Goal: Task Accomplishment & Management: Use online tool/utility

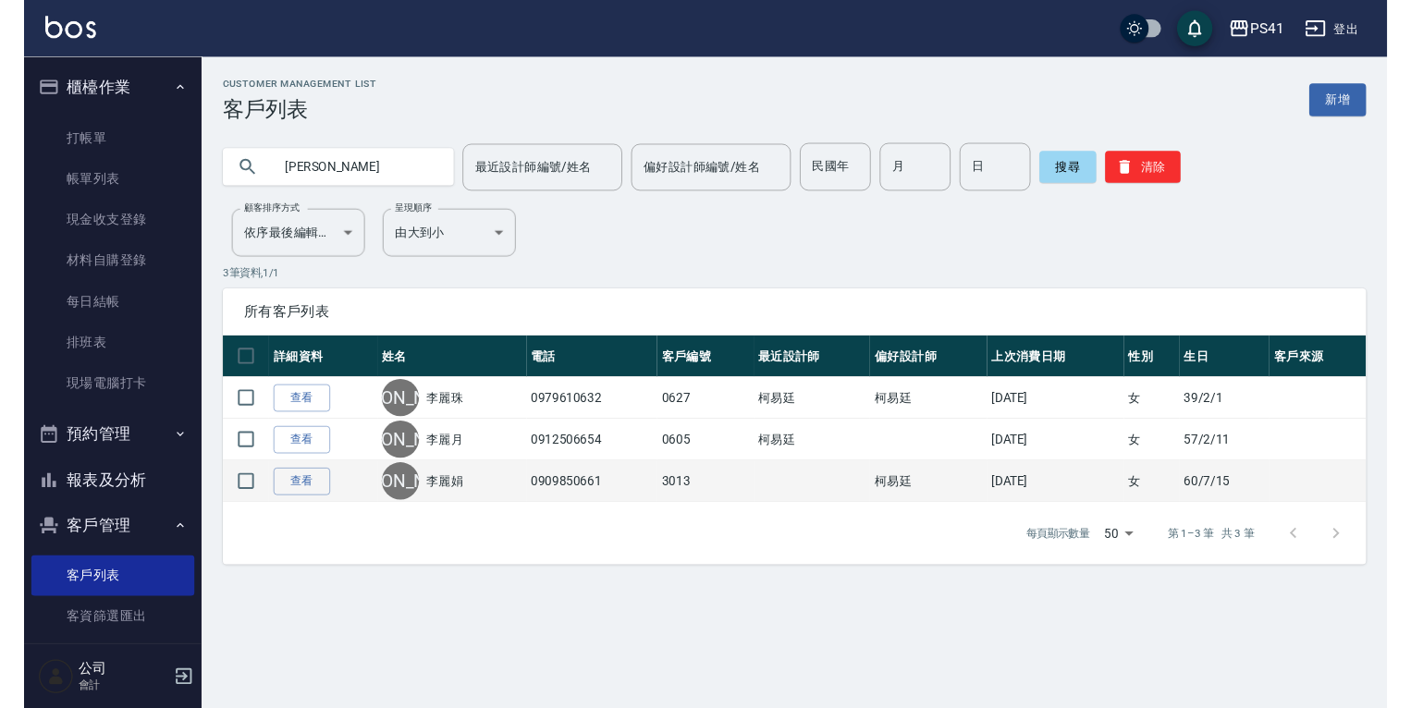
scroll to position [74, 0]
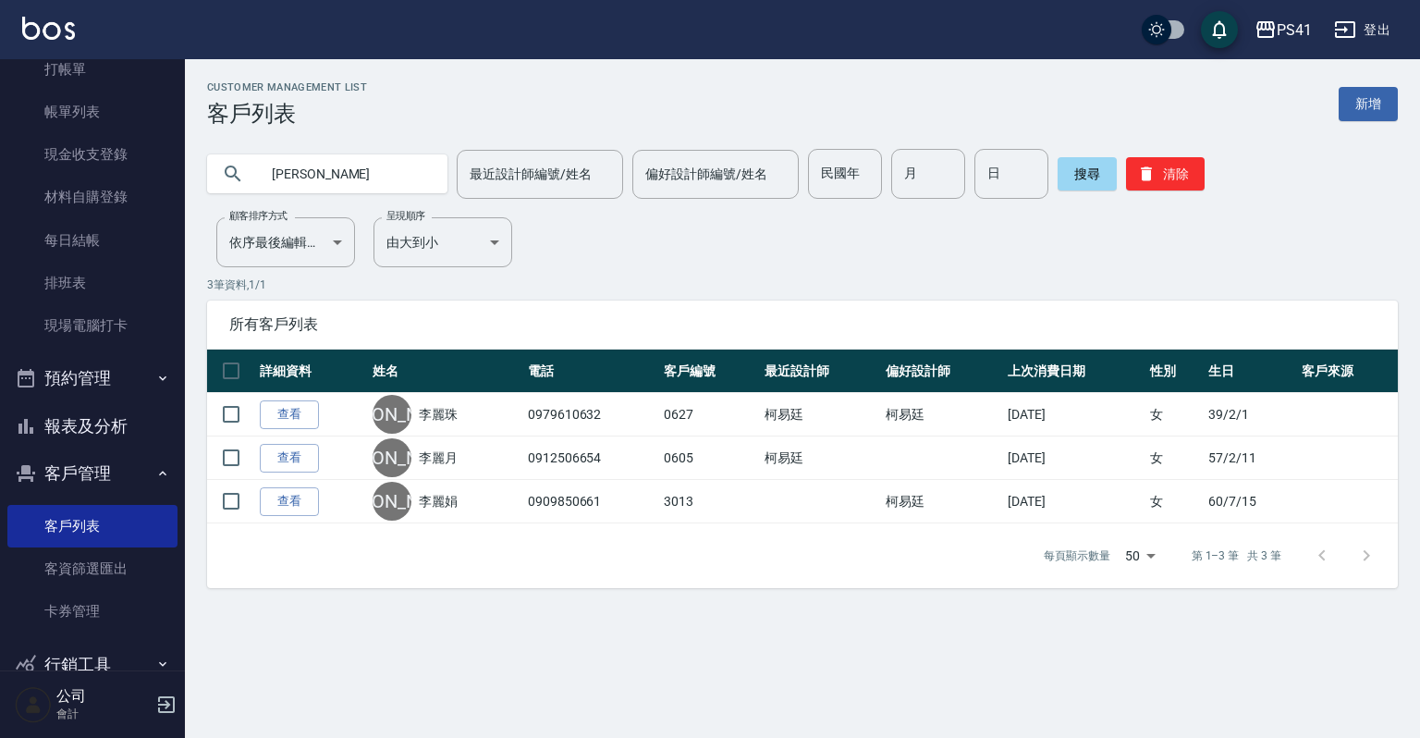
click at [122, 418] on button "報表及分析" at bounding box center [92, 426] width 170 height 48
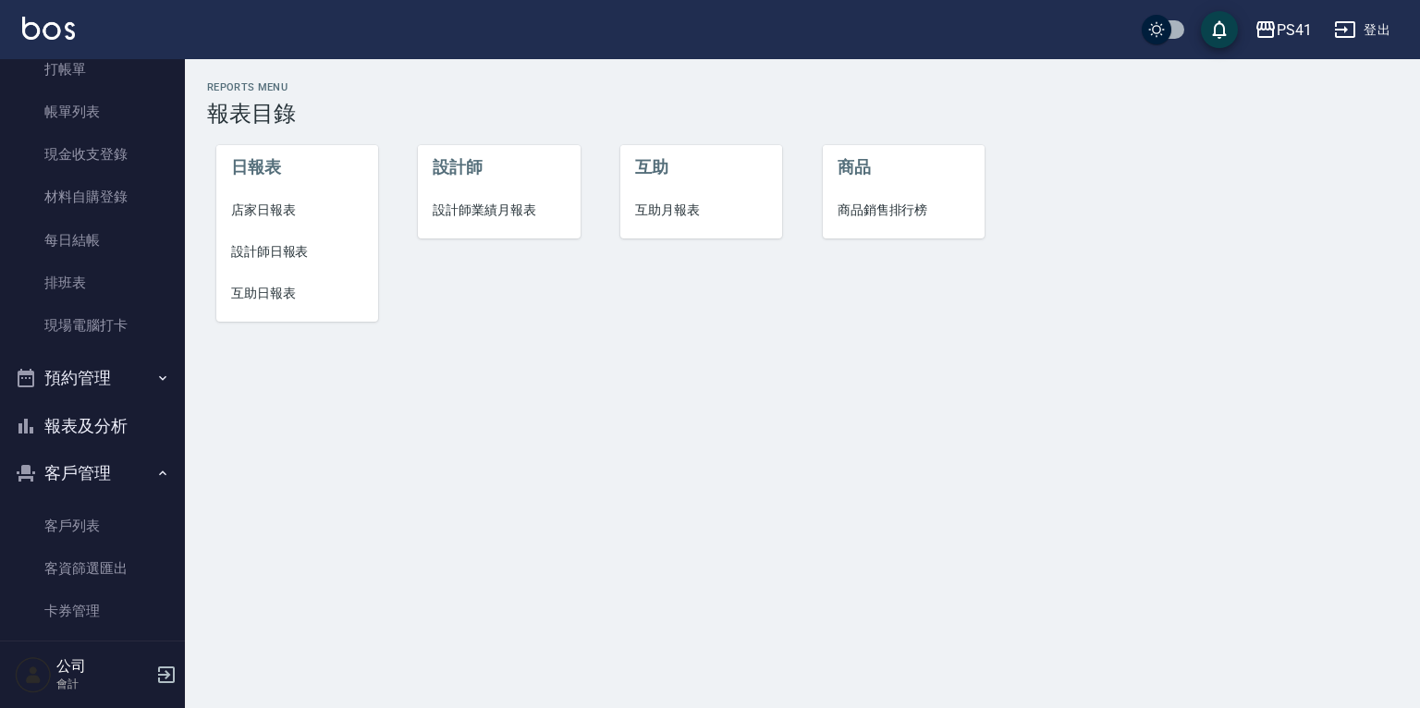
click at [289, 247] on span "設計師日報表" at bounding box center [297, 251] width 132 height 19
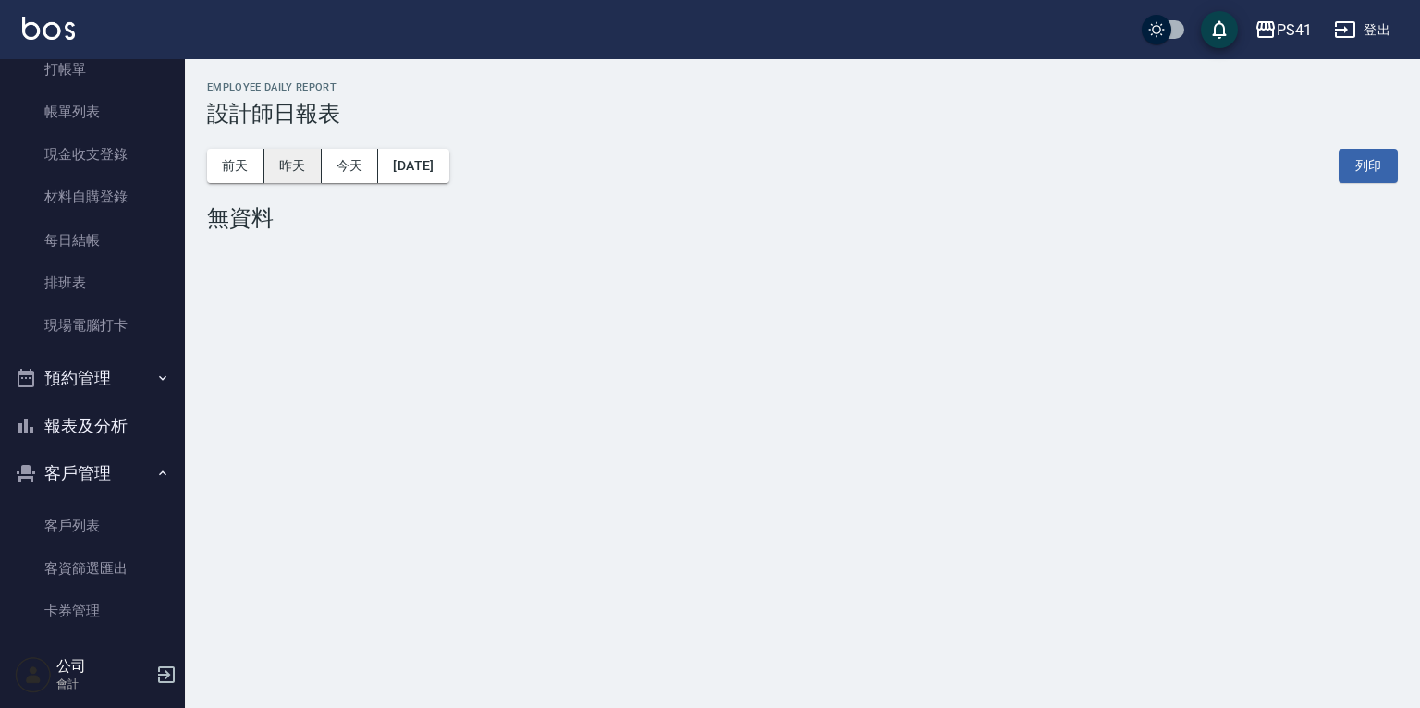
click at [267, 171] on button "昨天" at bounding box center [292, 166] width 57 height 34
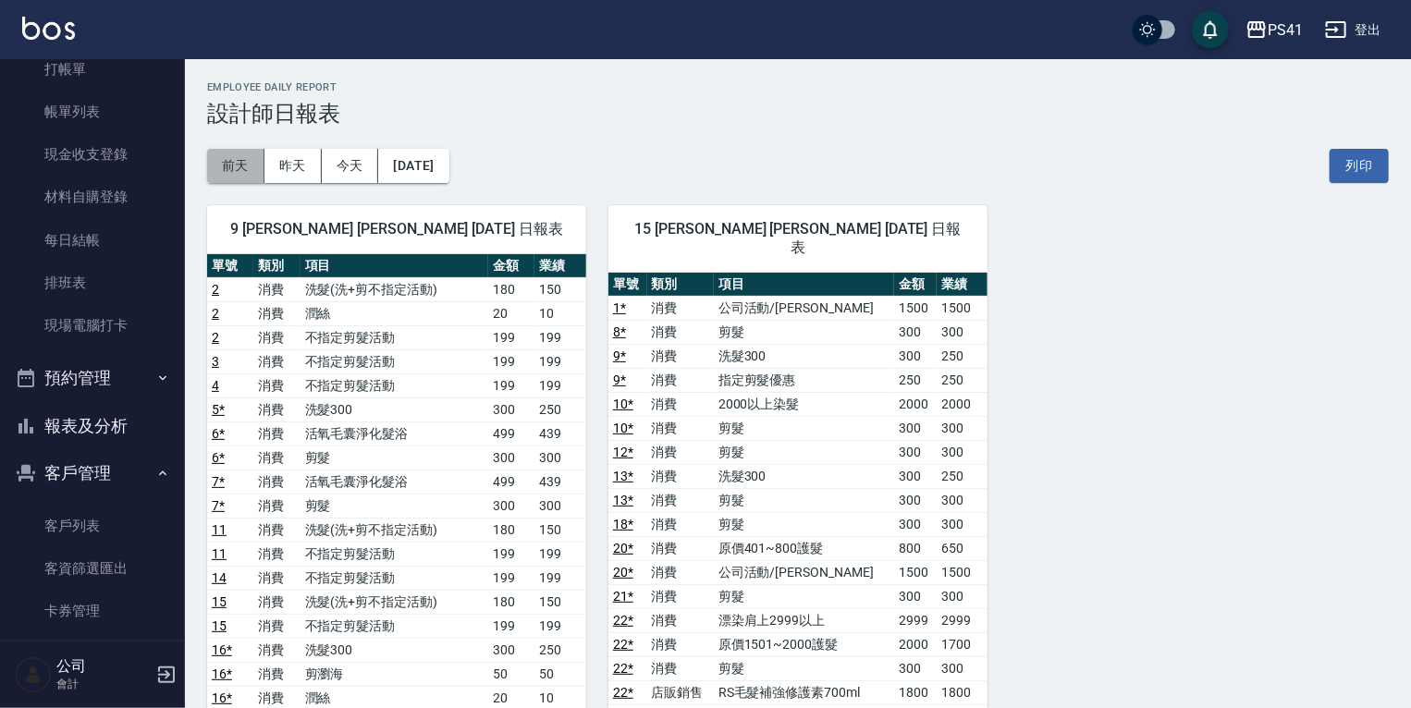
click at [230, 166] on button "前天" at bounding box center [235, 166] width 57 height 34
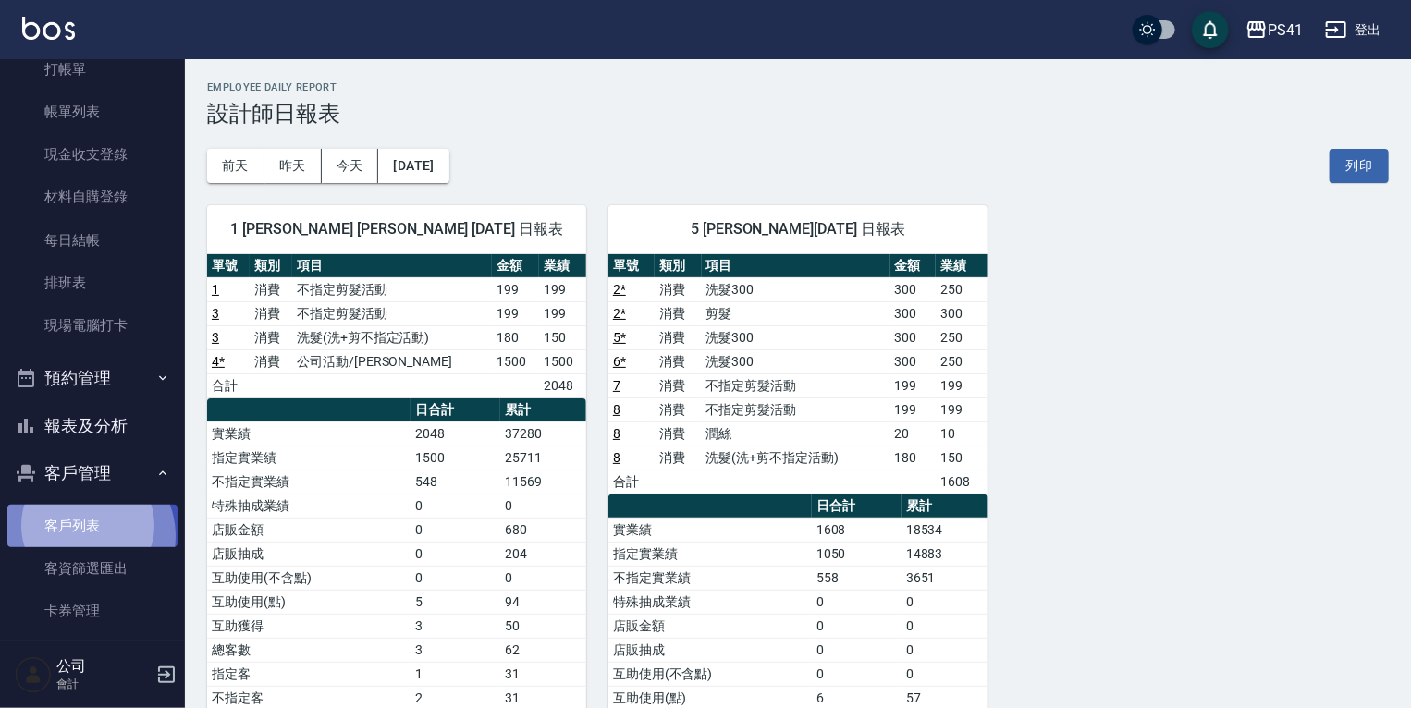
click at [81, 537] on link "客戶列表" at bounding box center [92, 526] width 170 height 43
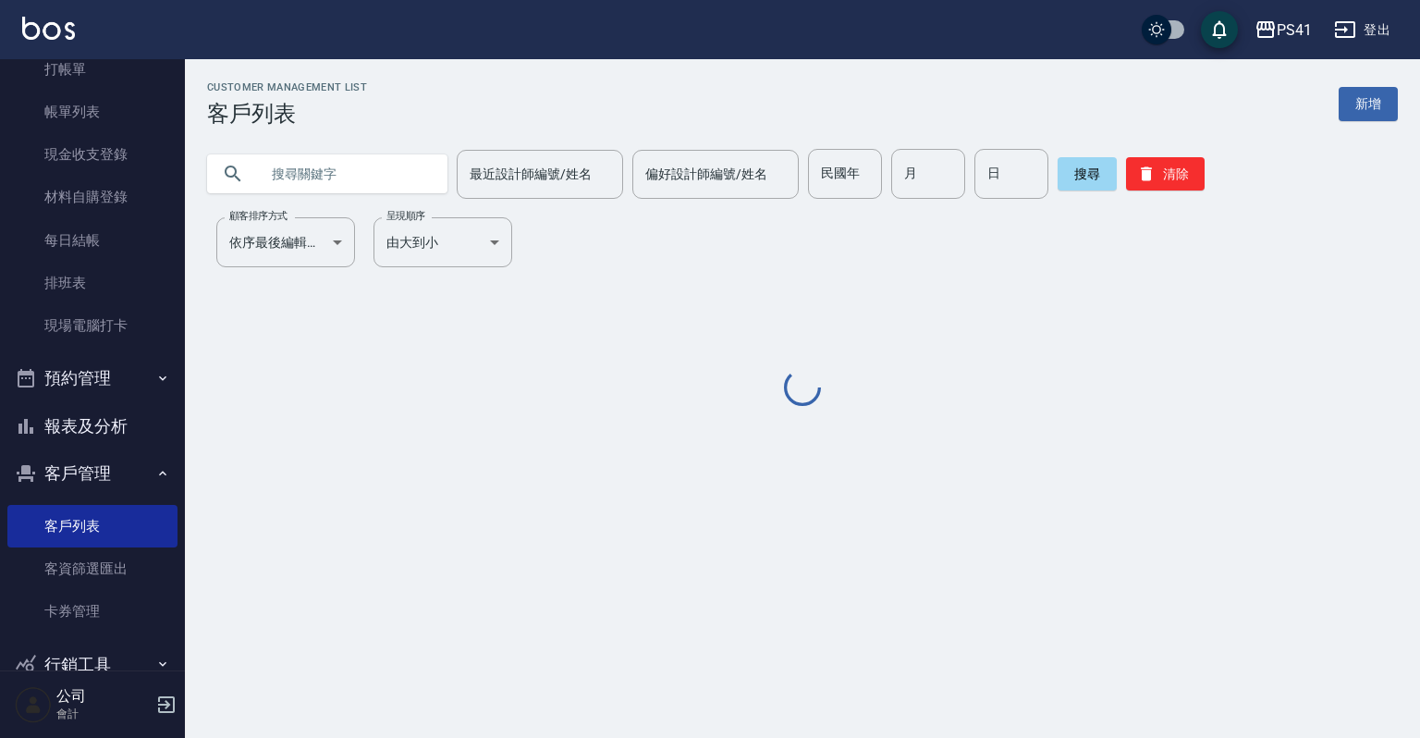
click at [330, 181] on input "text" at bounding box center [346, 174] width 174 height 50
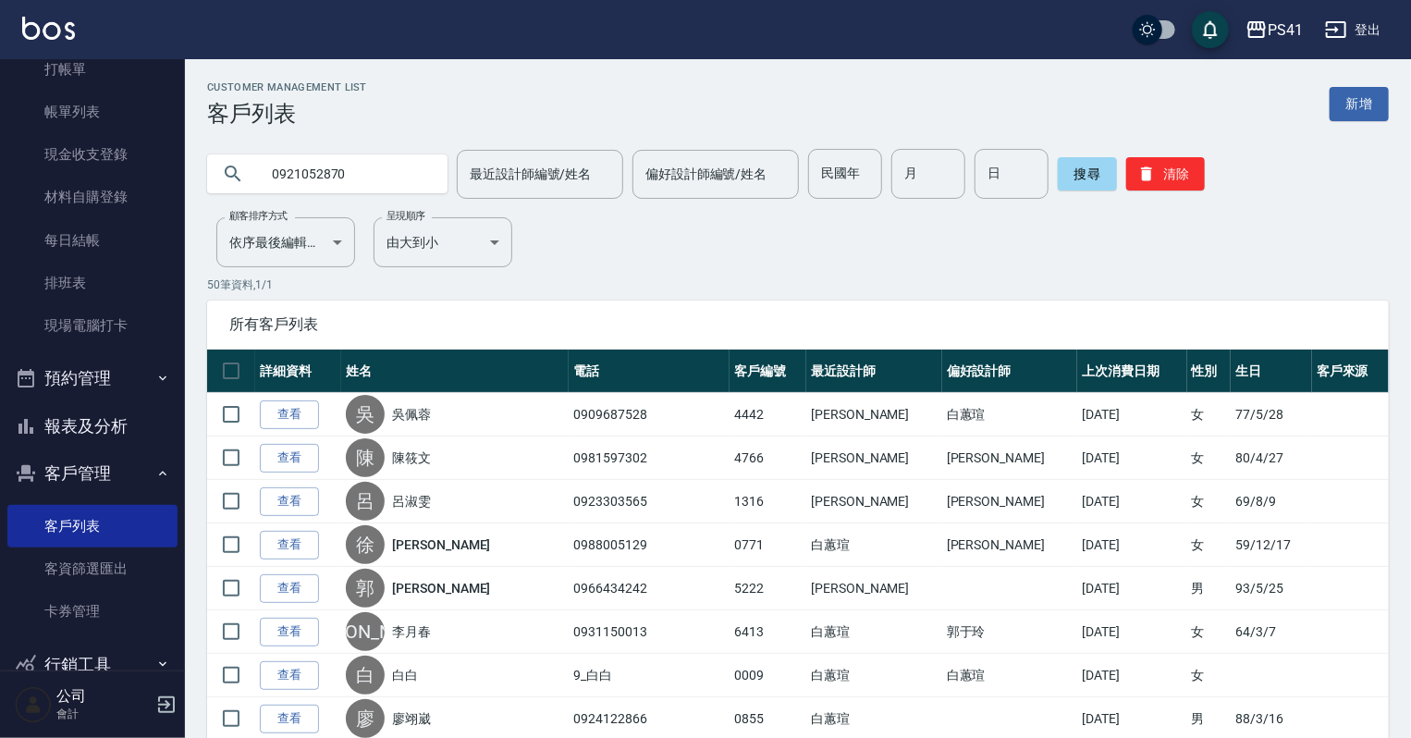
type input "0921052870"
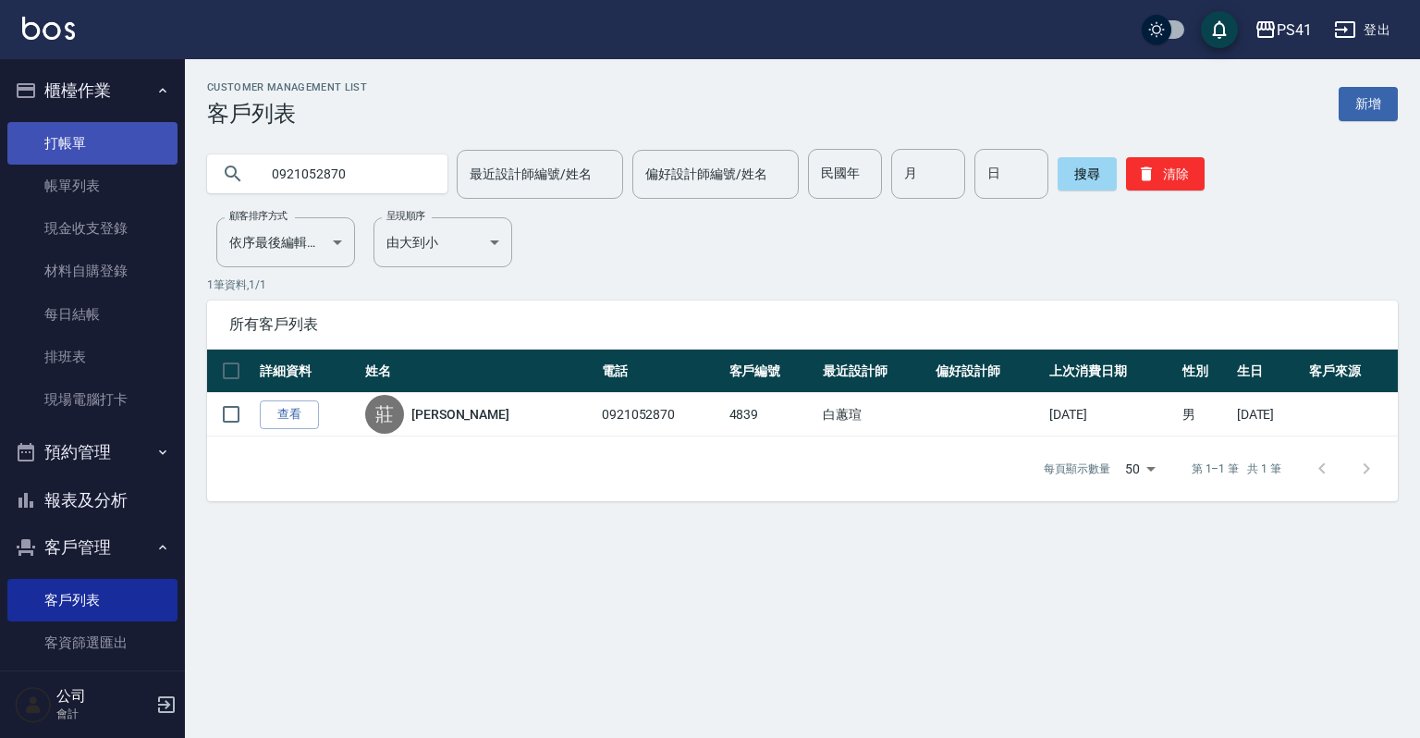
click at [57, 138] on link "打帳單" at bounding box center [92, 143] width 170 height 43
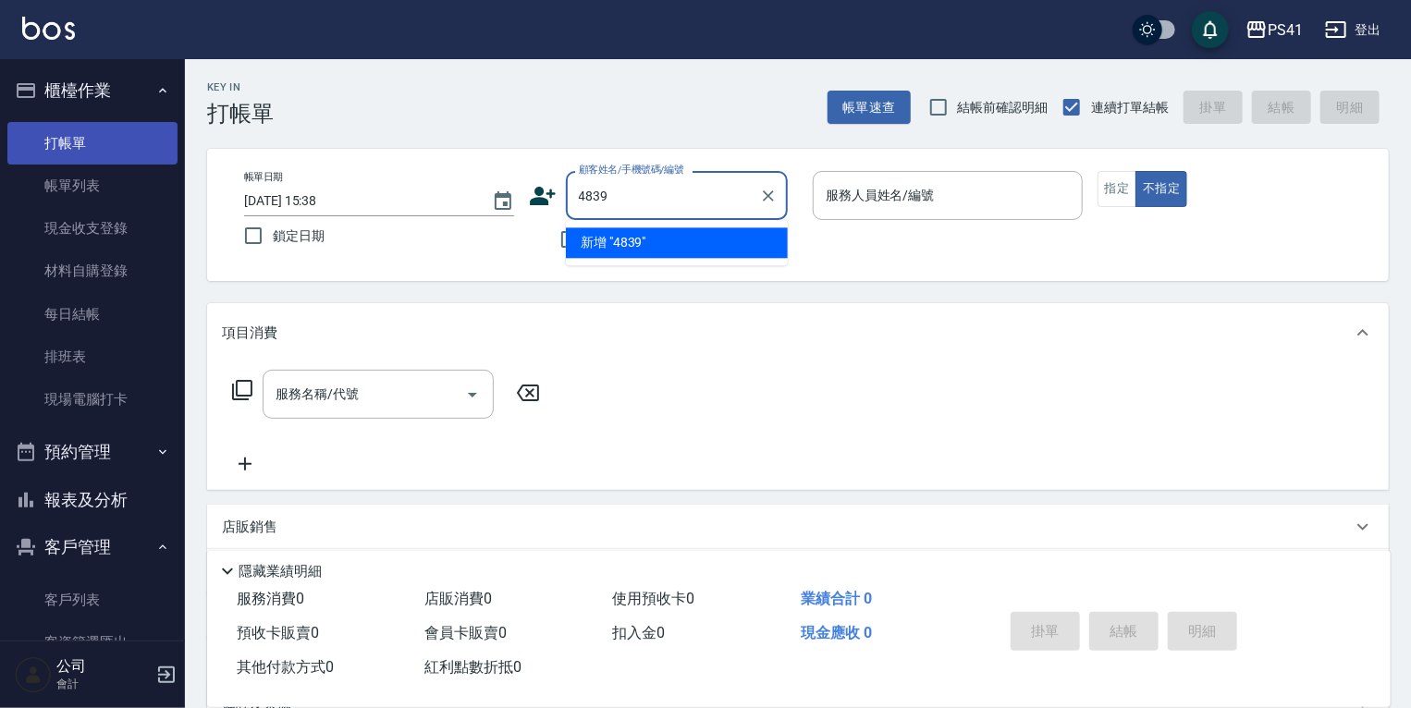
type input "4839"
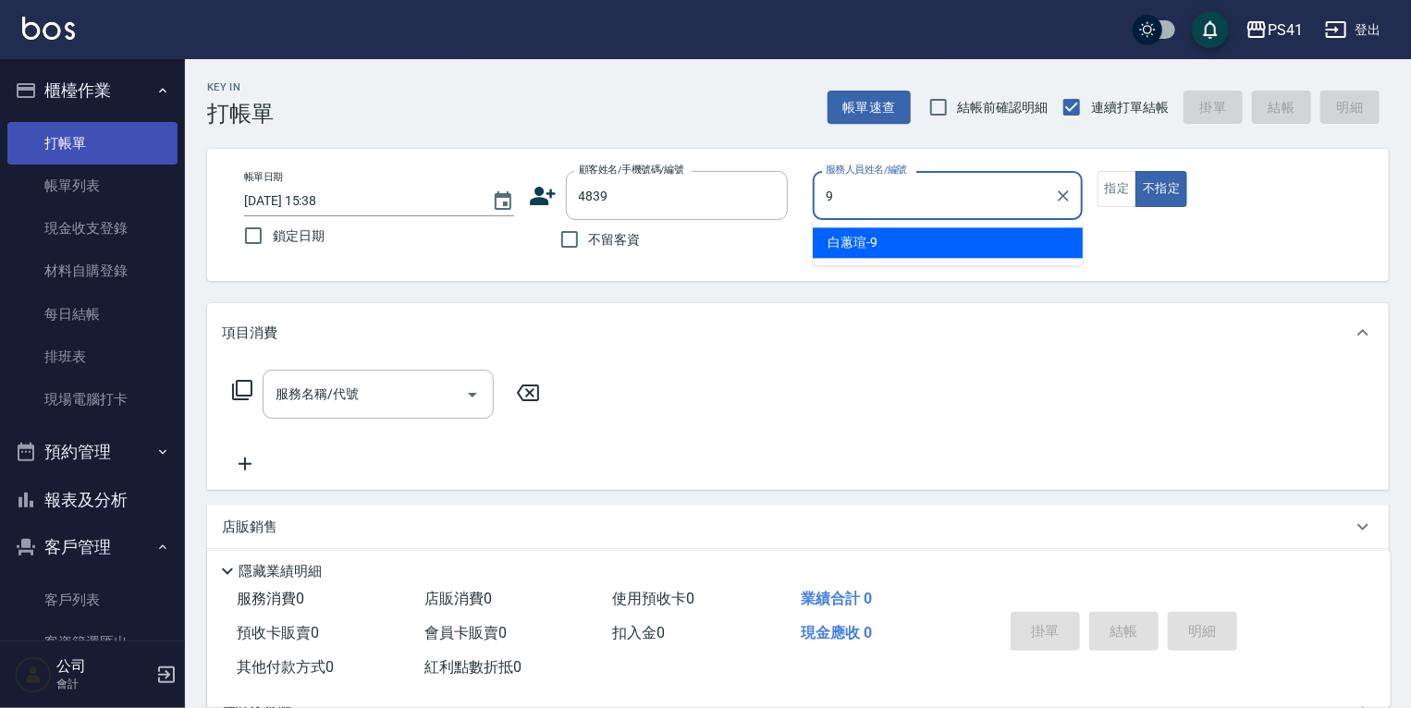
type input "白蕙瑄-9"
type button "false"
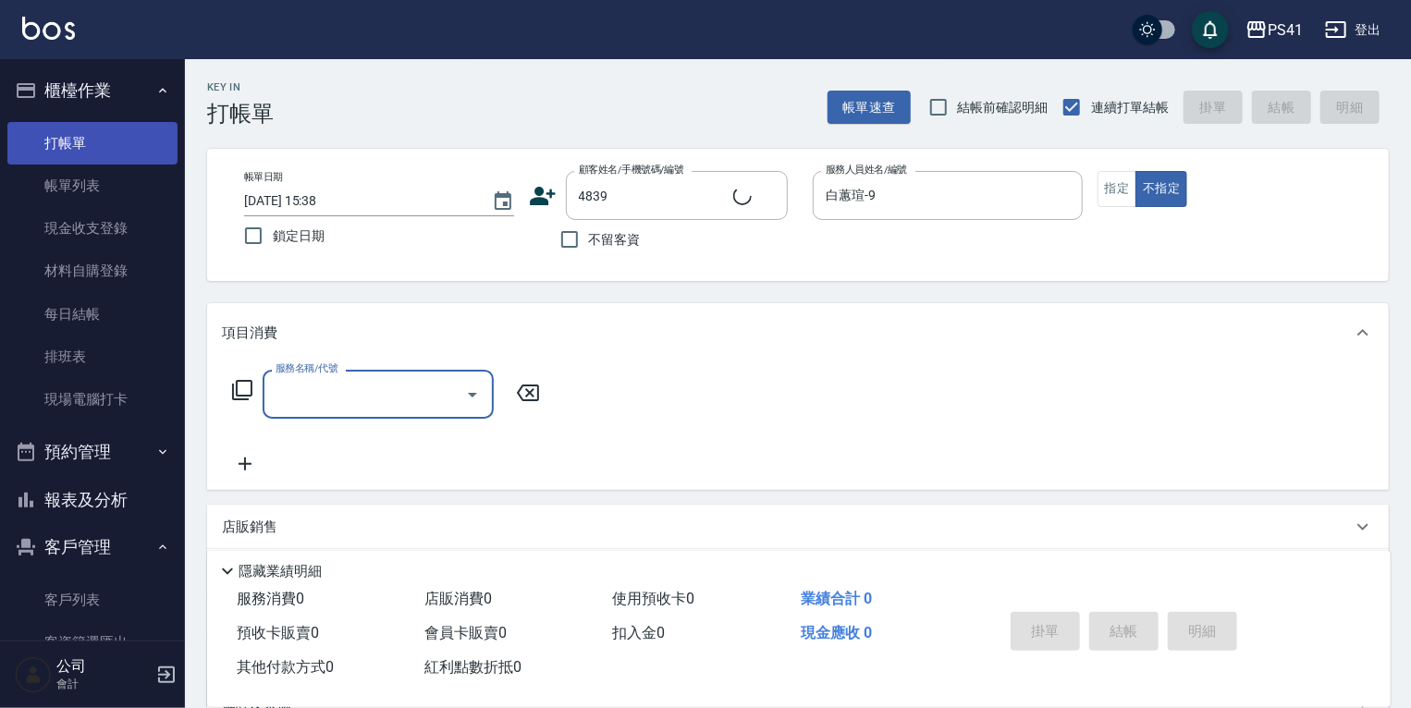
type input "1"
type input "[PERSON_NAME]/0921052870/4839"
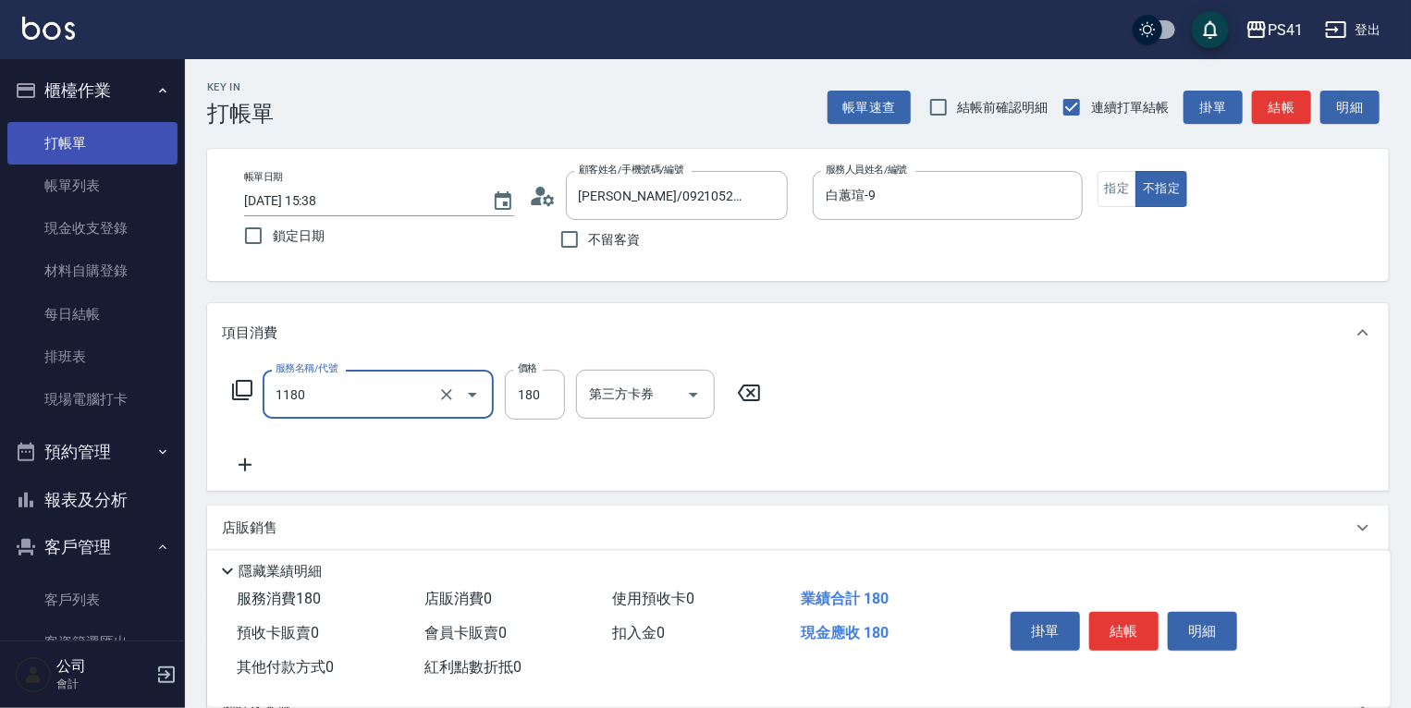
type input "洗髮(洗+剪不指定活動)(1180)"
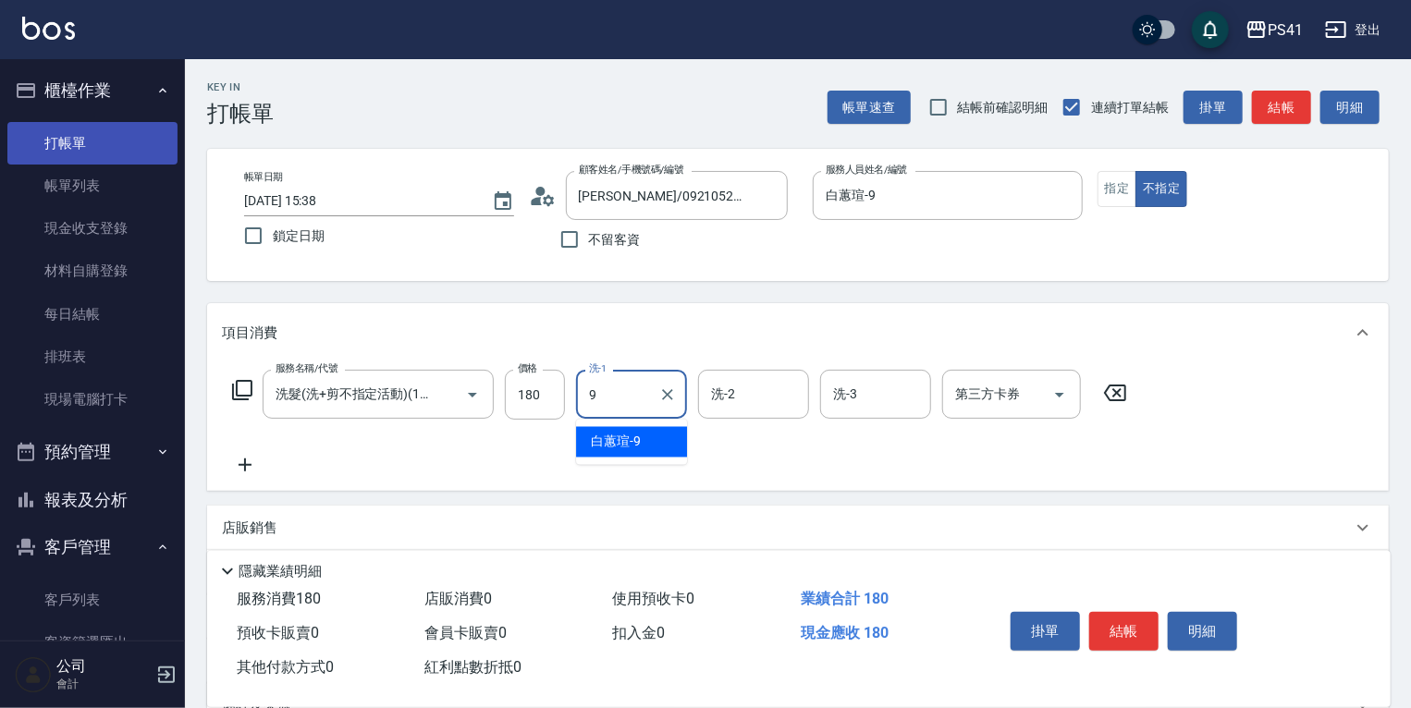
type input "白蕙瑄-9"
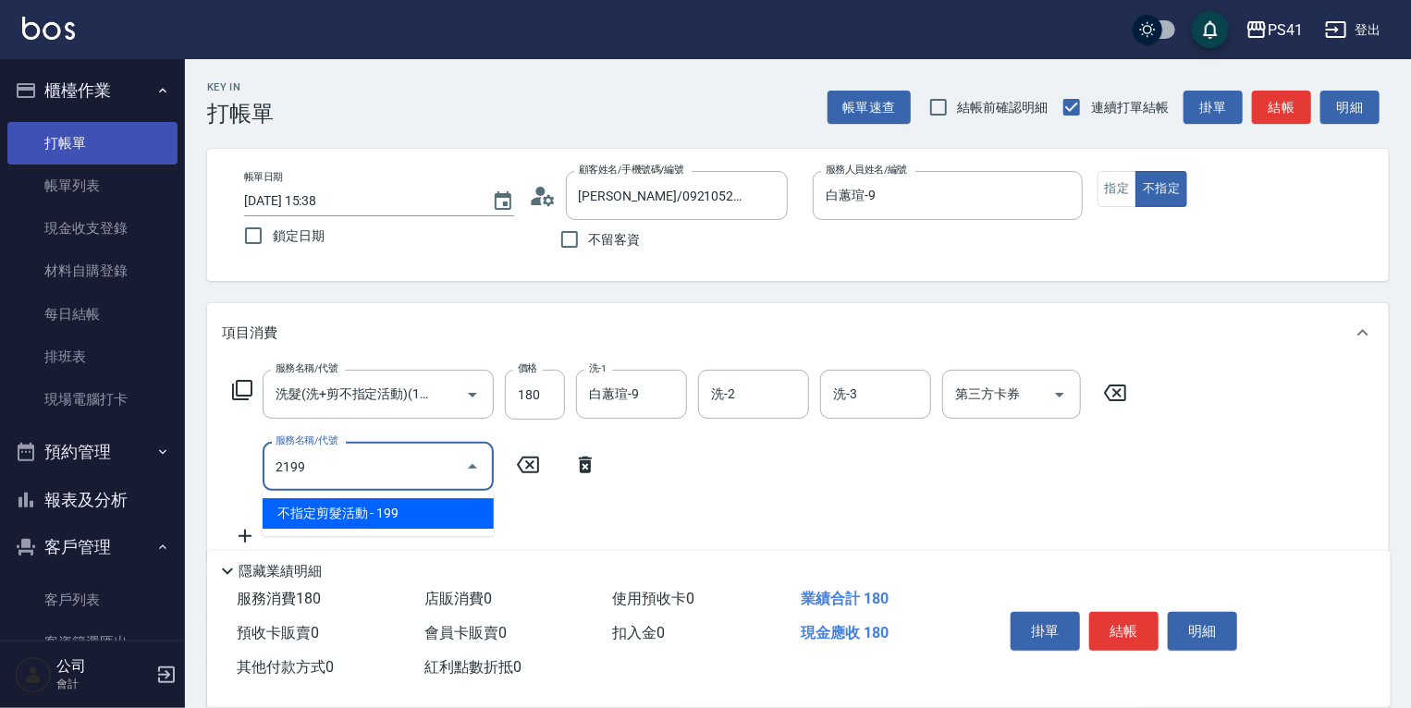
type input "不指定剪髮活動(2199)"
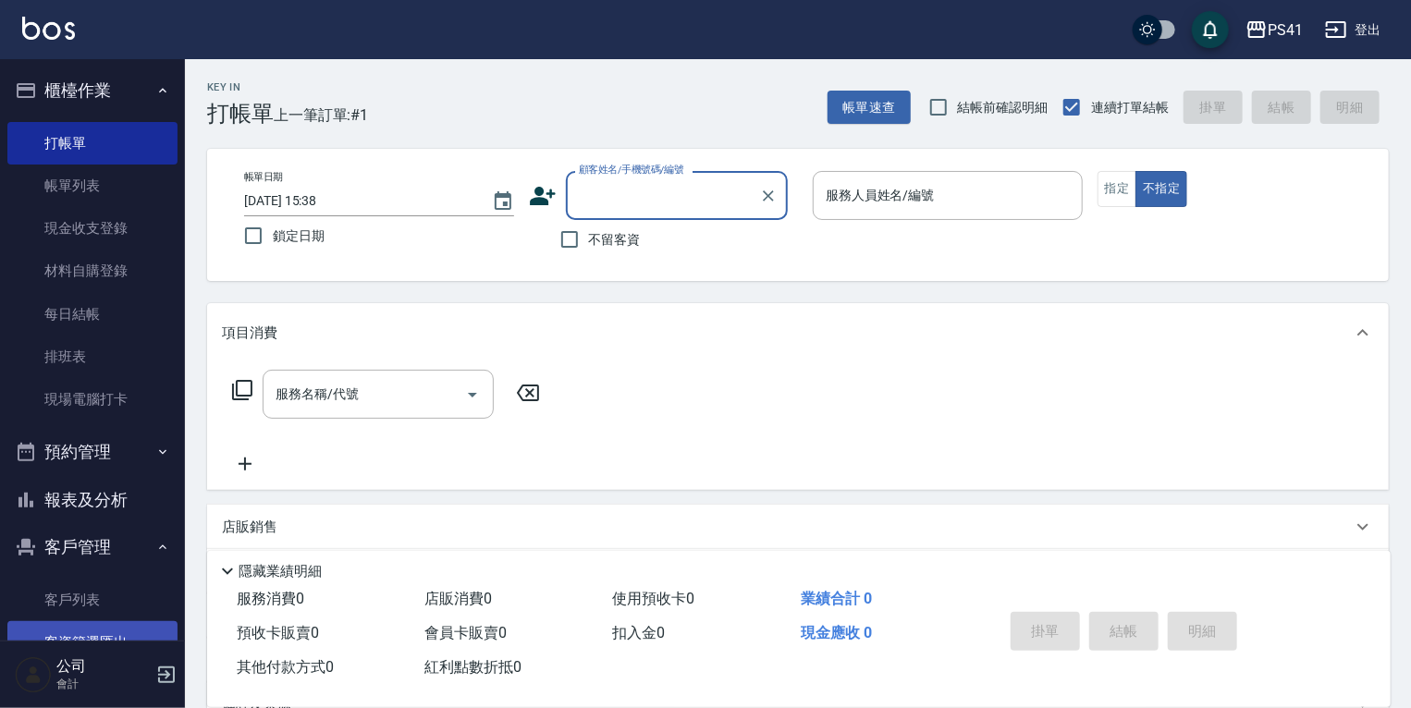
drag, startPoint x: 153, startPoint y: 597, endPoint x: 153, endPoint y: 627, distance: 29.6
click at [153, 597] on link "客戶列表" at bounding box center [92, 600] width 170 height 43
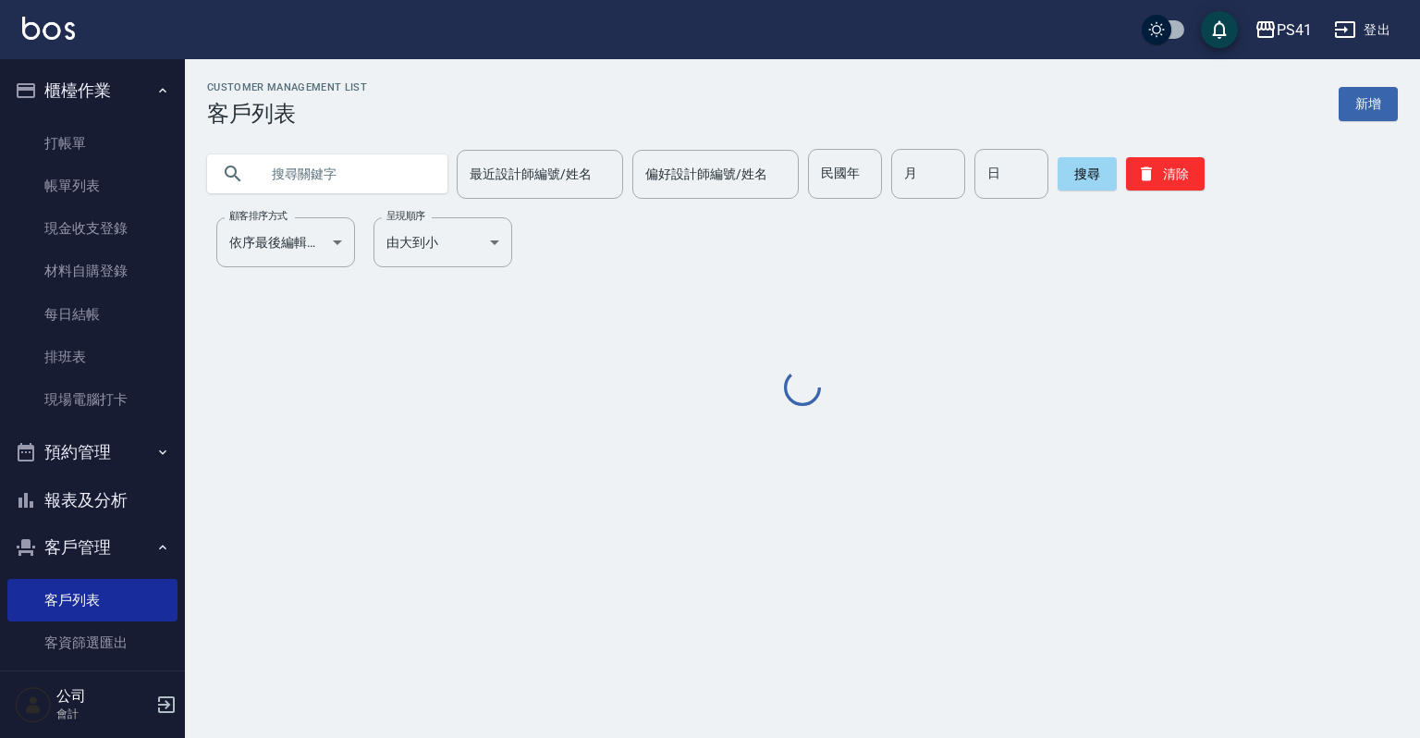
click at [337, 189] on input "text" at bounding box center [346, 174] width 174 height 50
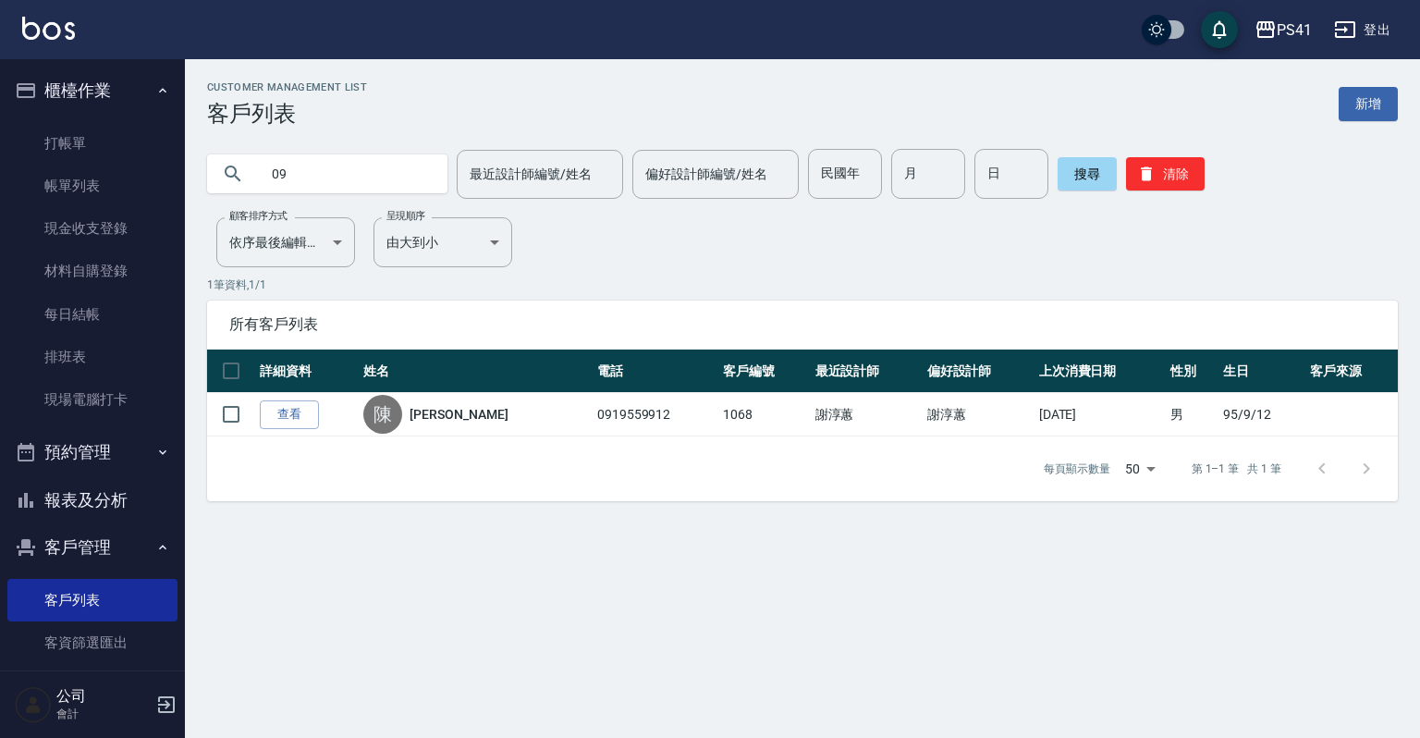
type input "0"
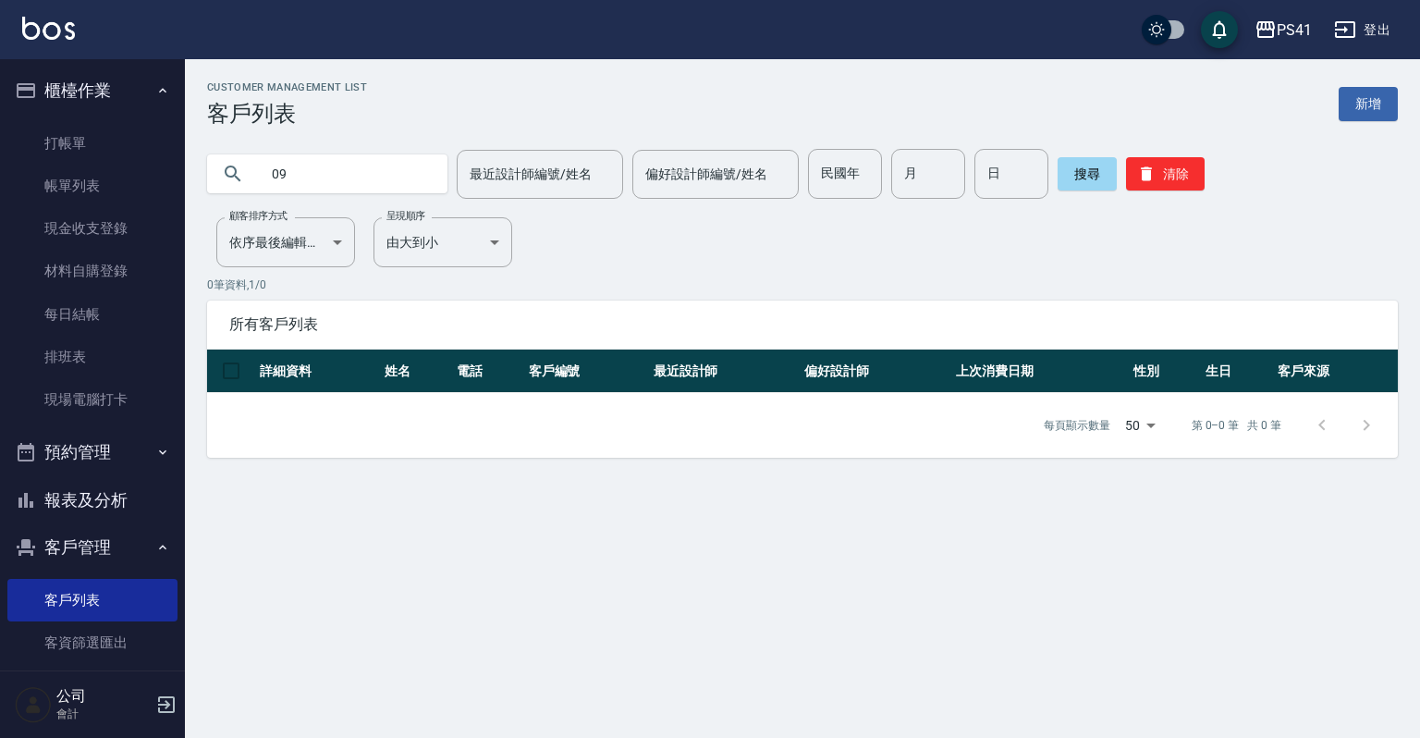
type input "0"
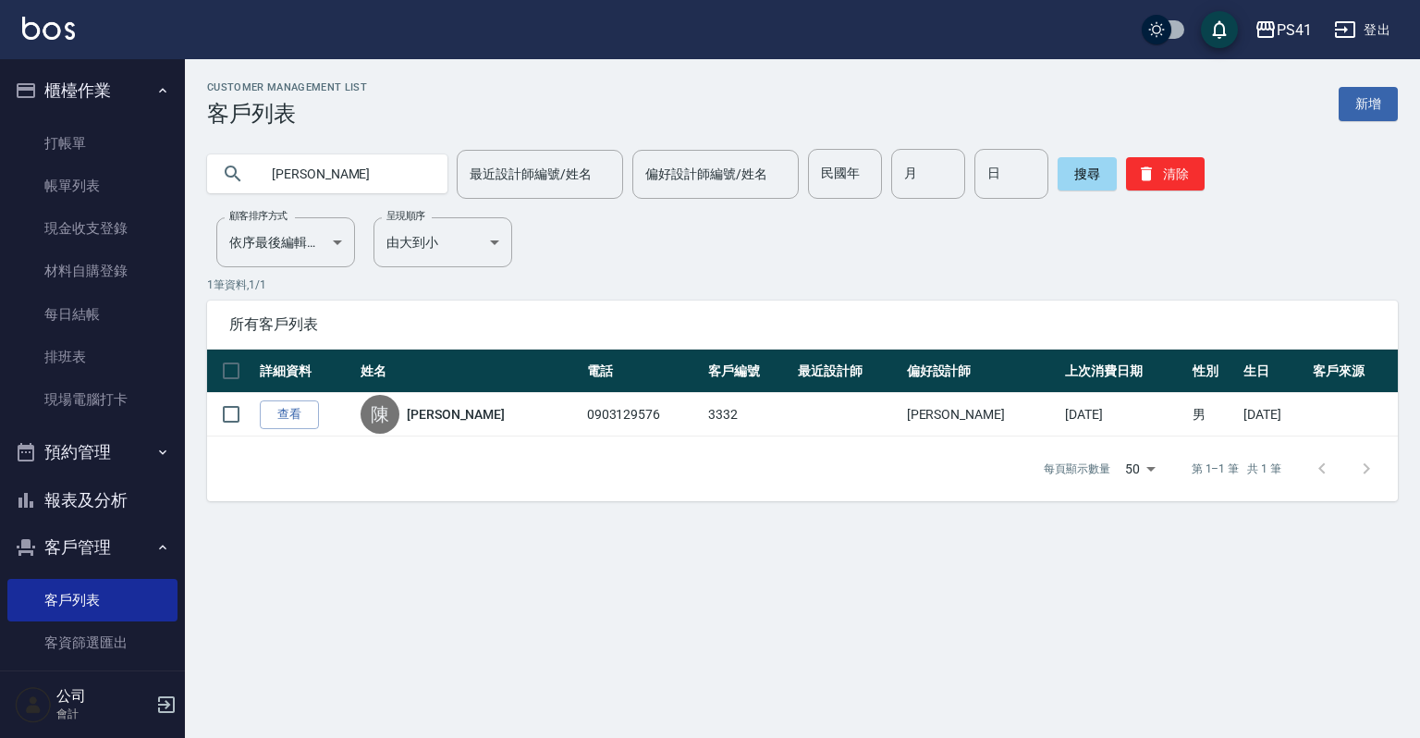
type input "陳"
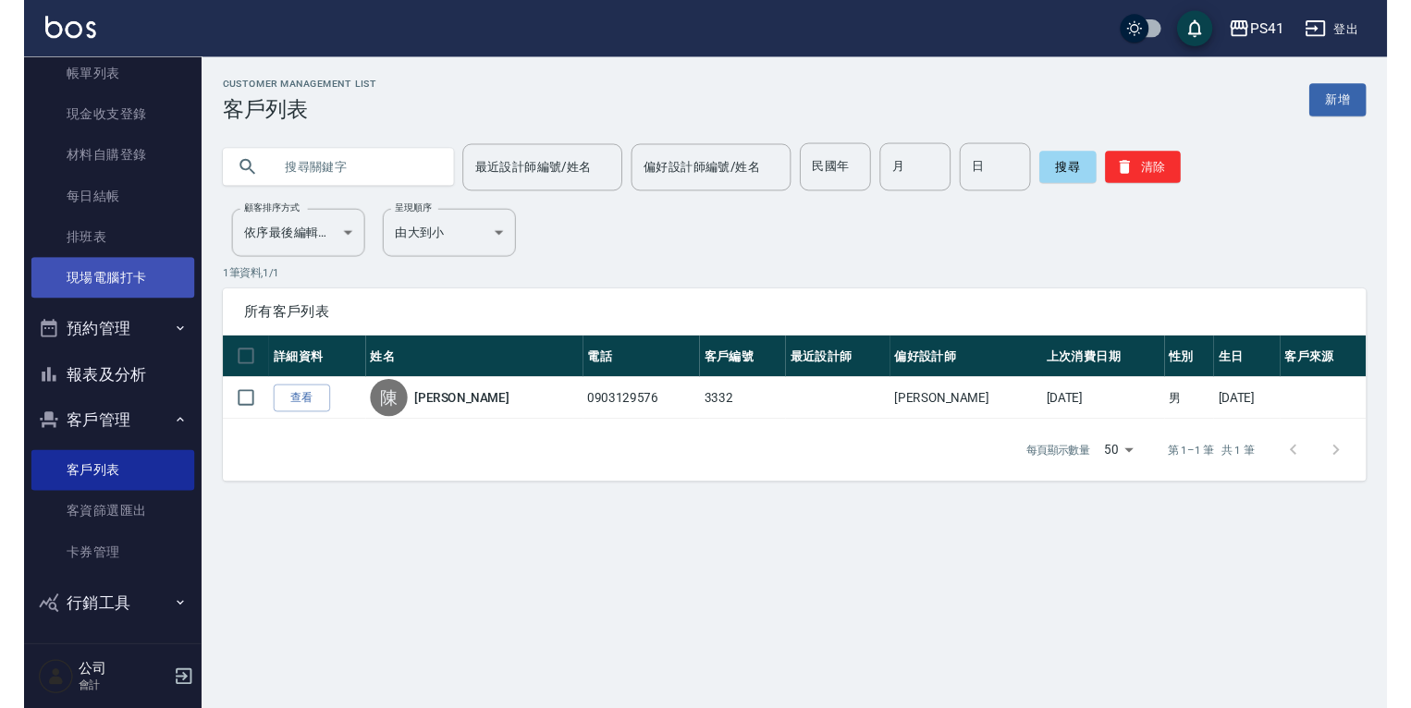
scroll to position [113, 0]
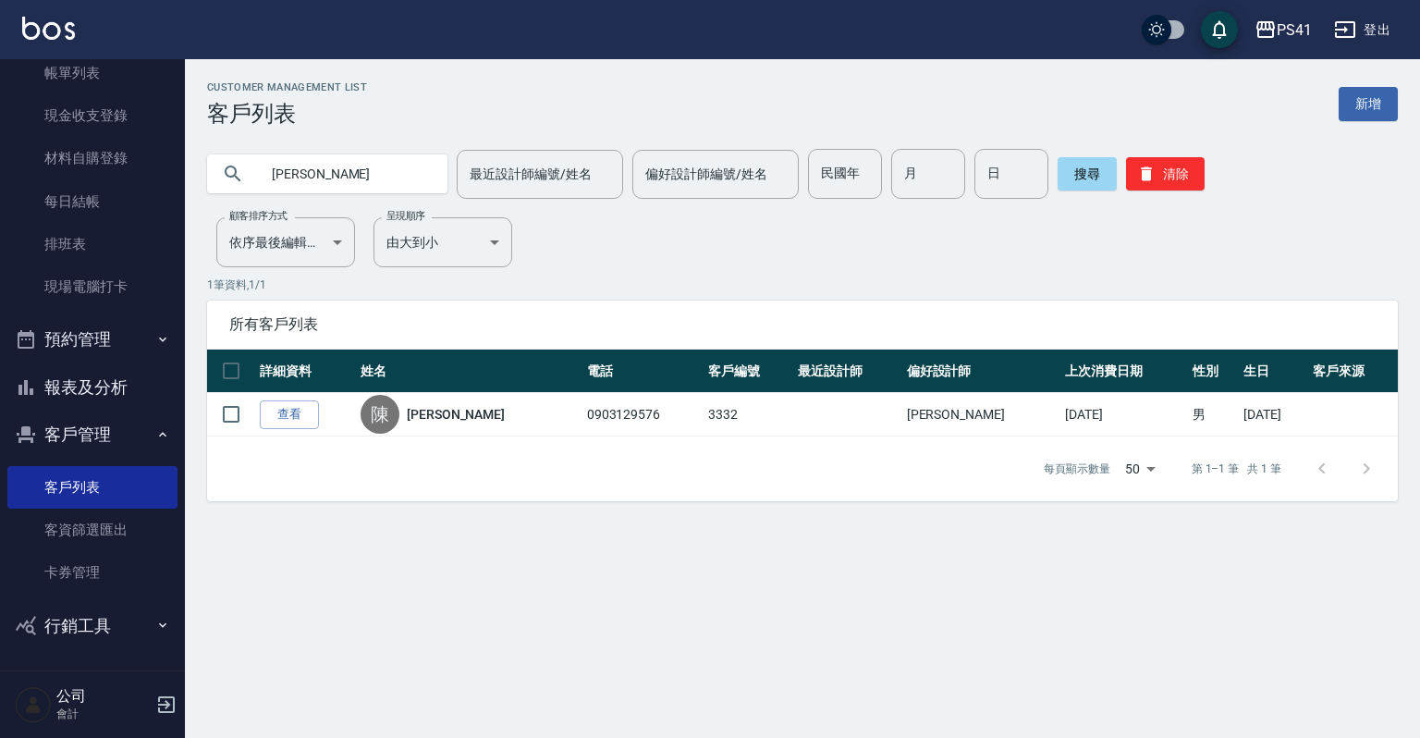
type input "[PERSON_NAME]"
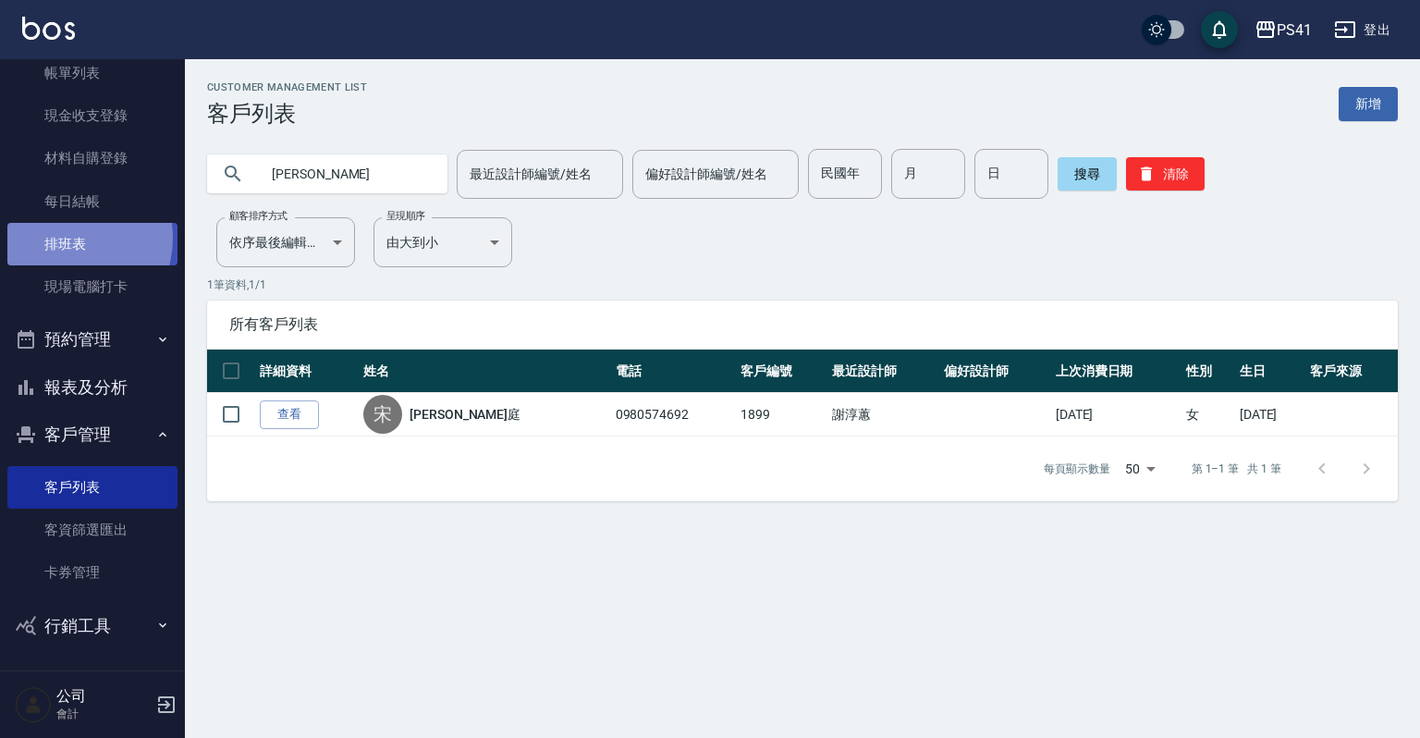
click at [61, 237] on link "排班表" at bounding box center [92, 244] width 170 height 43
